Goal: Transaction & Acquisition: Purchase product/service

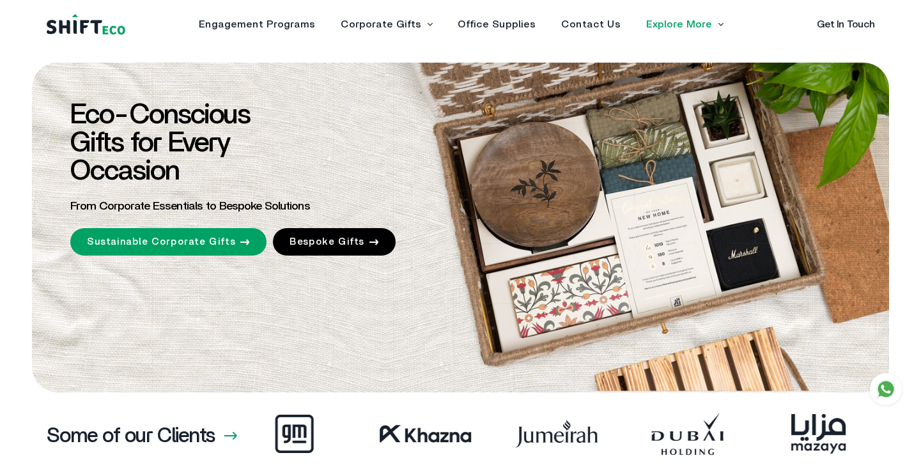
click at [429, 24] on icon at bounding box center [430, 25] width 6 height 4
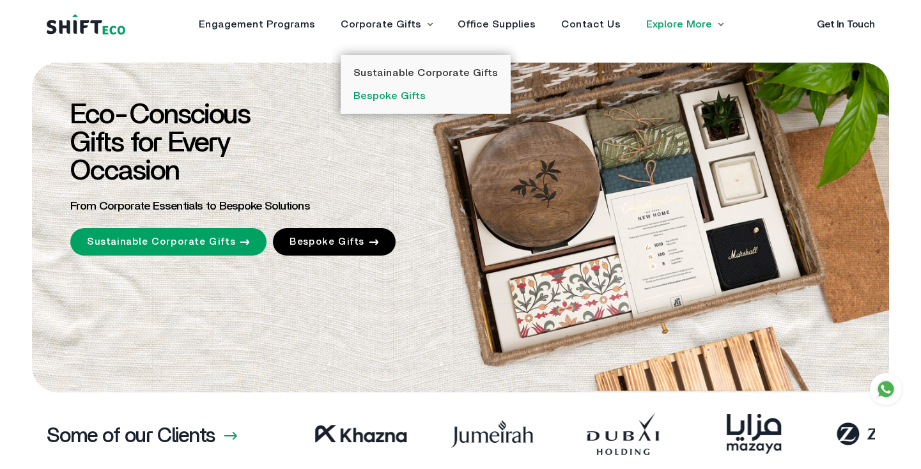
scroll to position [0, -3856]
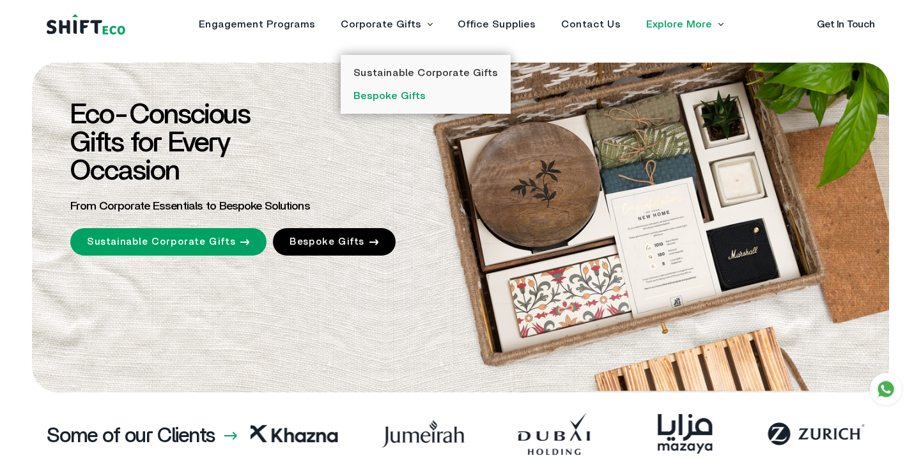
click at [416, 94] on link "Bespoke Gifts" at bounding box center [390, 96] width 72 height 10
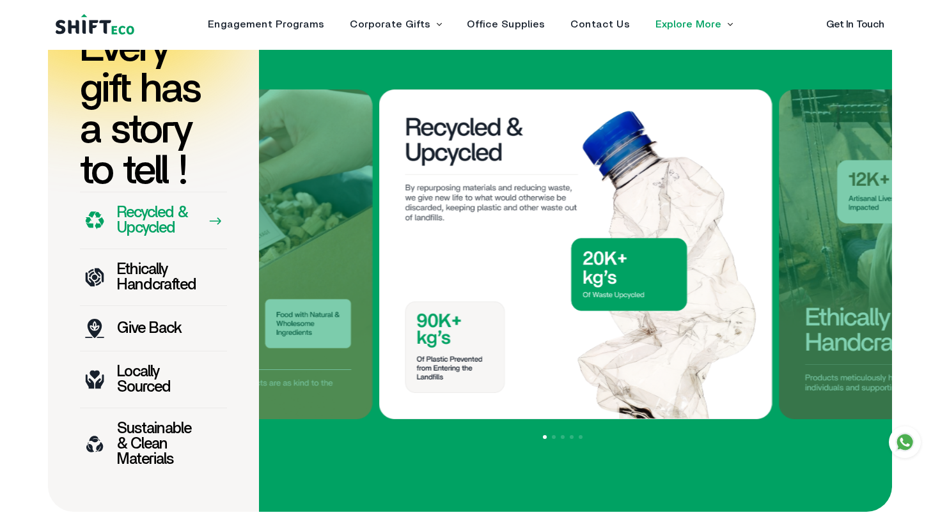
click at [142, 293] on p "Ethically Handcrafted" at bounding box center [156, 277] width 79 height 31
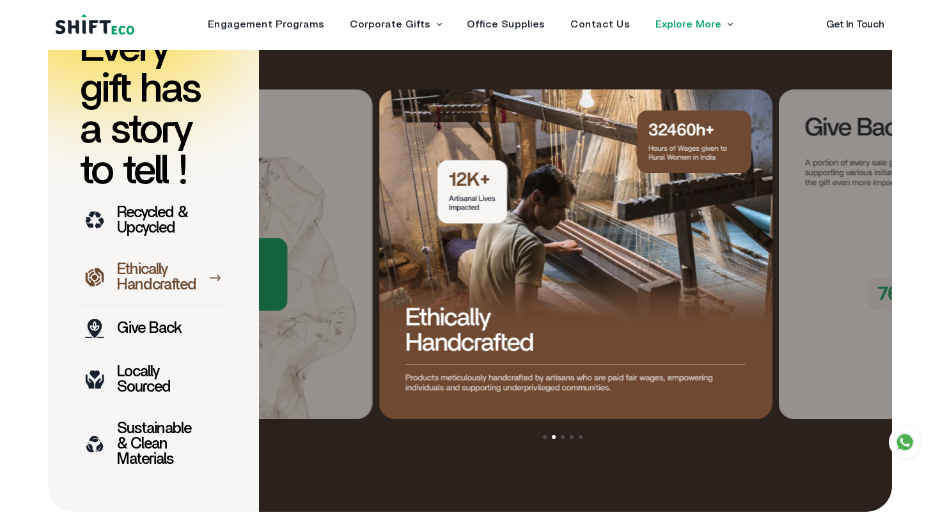
click at [152, 336] on p "Give Back" at bounding box center [149, 328] width 64 height 15
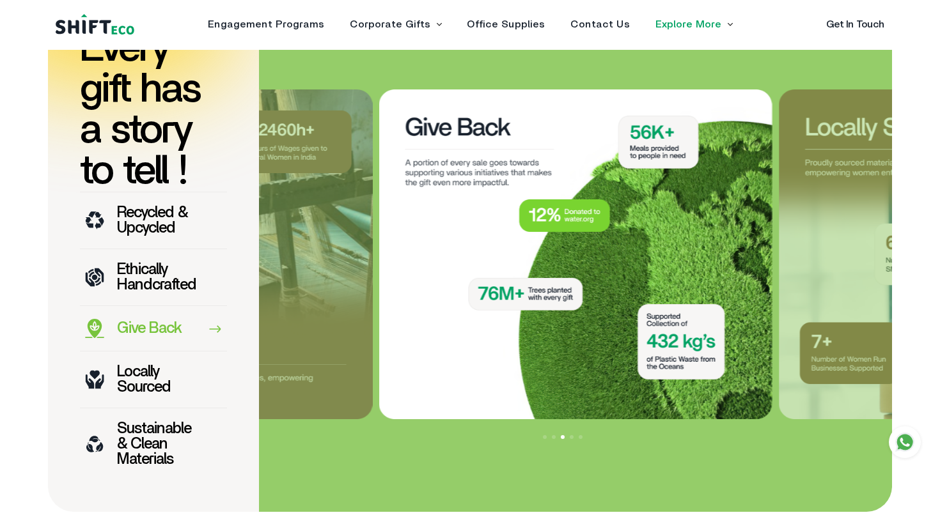
click at [142, 408] on div "Locally Sourced" at bounding box center [153, 379] width 147 height 57
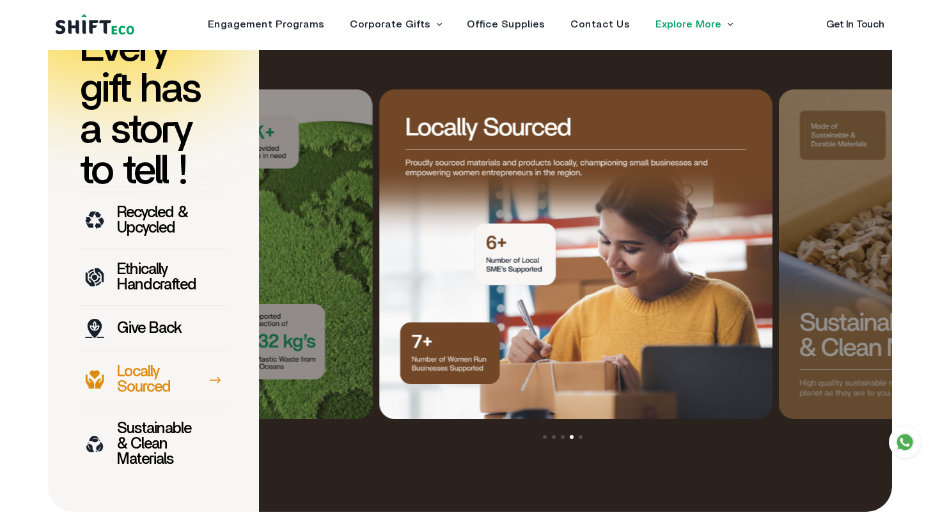
click at [145, 469] on div "Sustainable & Clean Materials" at bounding box center [153, 444] width 147 height 72
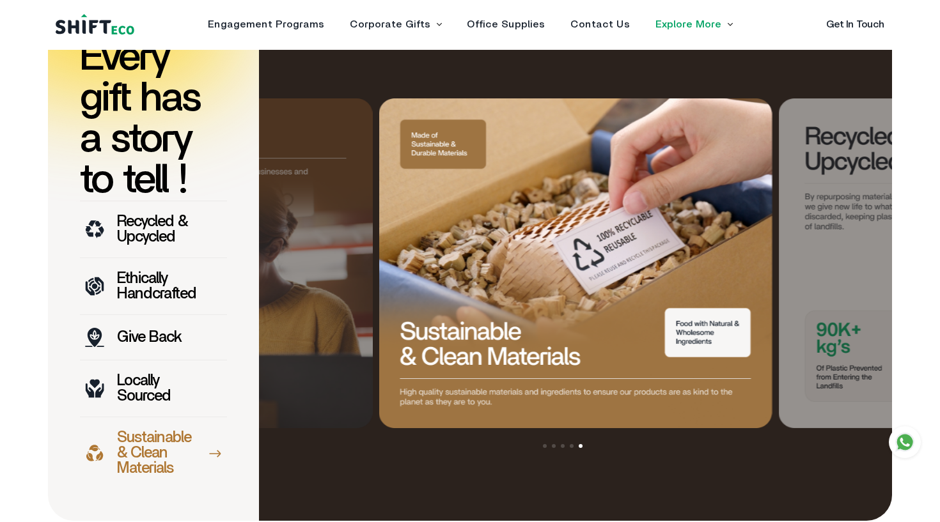
click at [460, 416] on img at bounding box center [575, 263] width 393 height 330
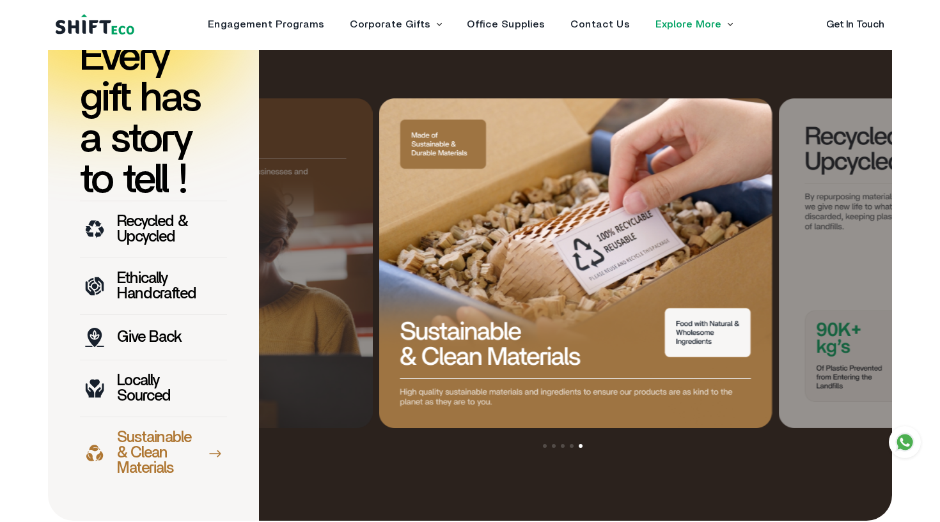
click at [460, 416] on img at bounding box center [575, 263] width 393 height 330
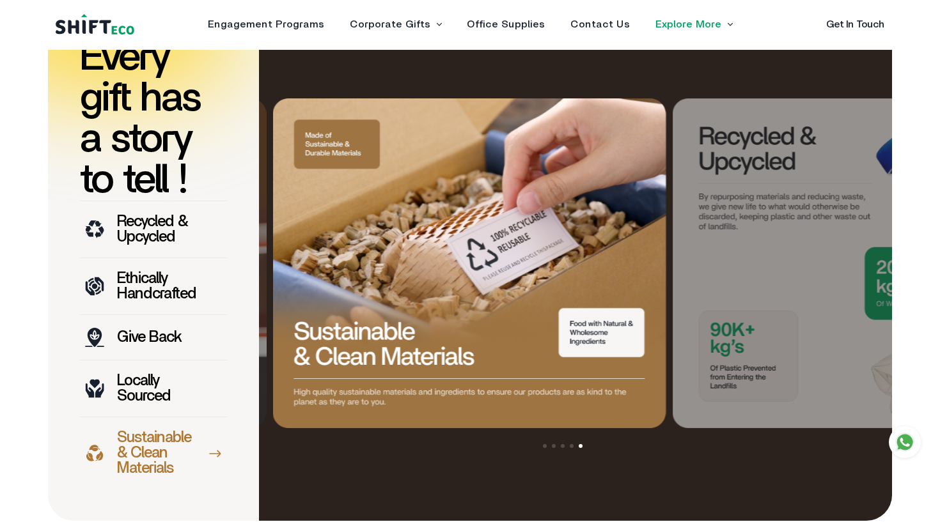
drag, startPoint x: 408, startPoint y: 145, endPoint x: 302, endPoint y: 169, distance: 109.0
click at [302, 169] on img at bounding box center [469, 263] width 393 height 330
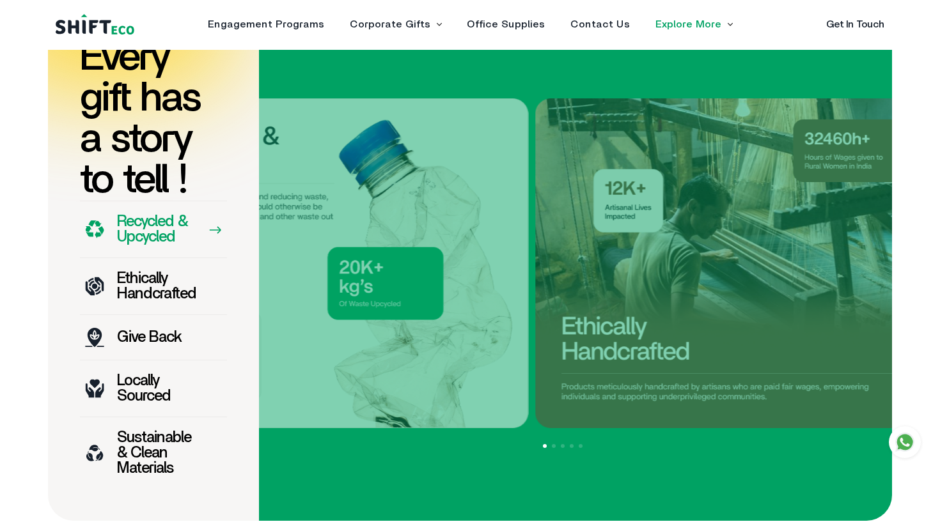
drag, startPoint x: 681, startPoint y: 242, endPoint x: 396, endPoint y: 246, distance: 285.2
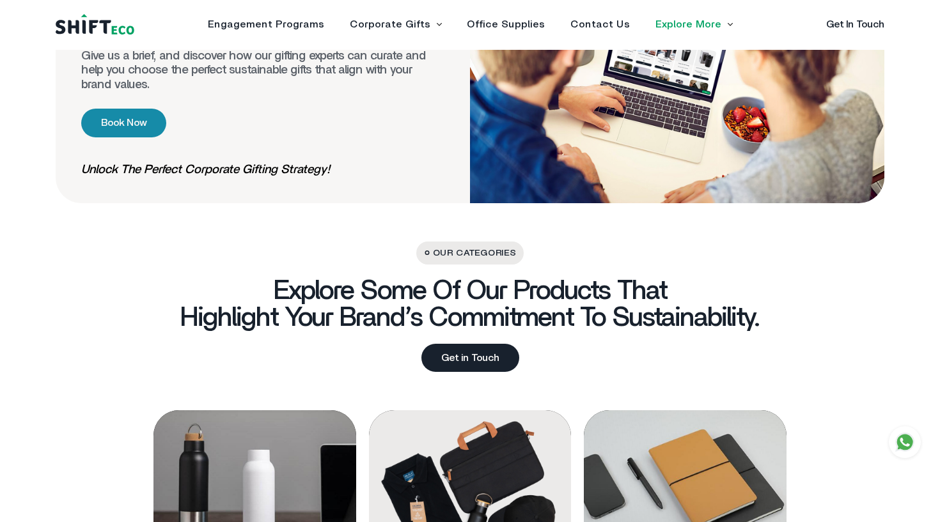
scroll to position [0, -48614]
